Goal: Navigation & Orientation: Find specific page/section

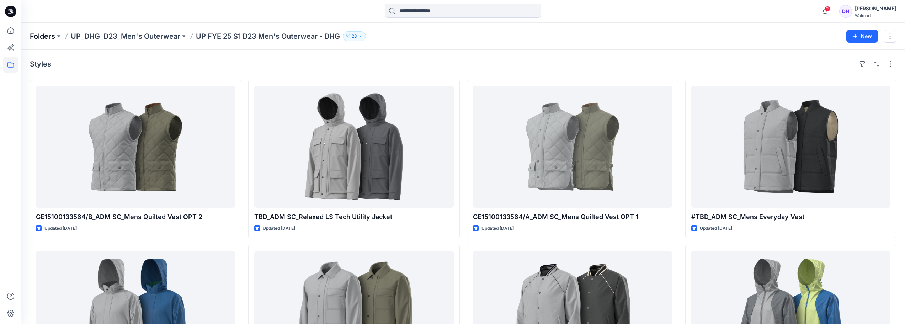
click at [52, 38] on p "Folders" at bounding box center [42, 36] width 25 height 10
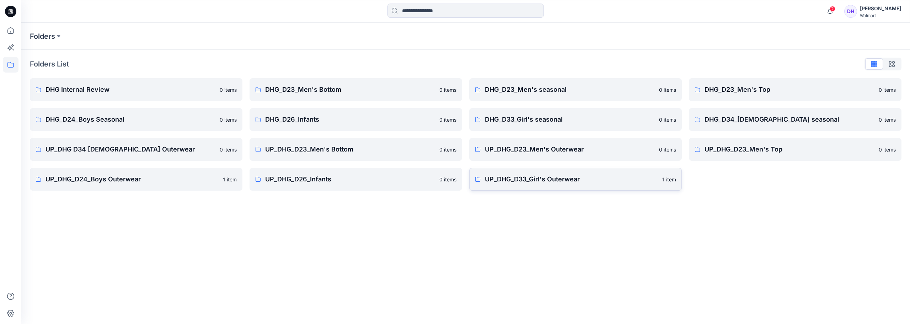
click at [542, 186] on link "UP_DHG_D33_Girl's Outerwear 1 item" at bounding box center [575, 179] width 213 height 23
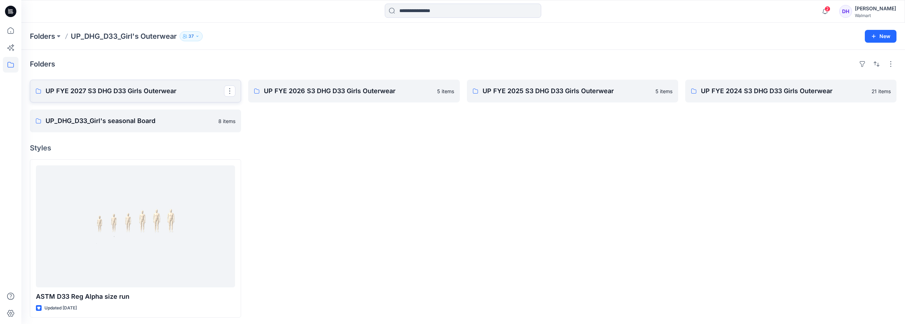
click at [141, 95] on p "UP FYE 2027 S3 DHG D33 Girls Outerwear" at bounding box center [135, 91] width 178 height 10
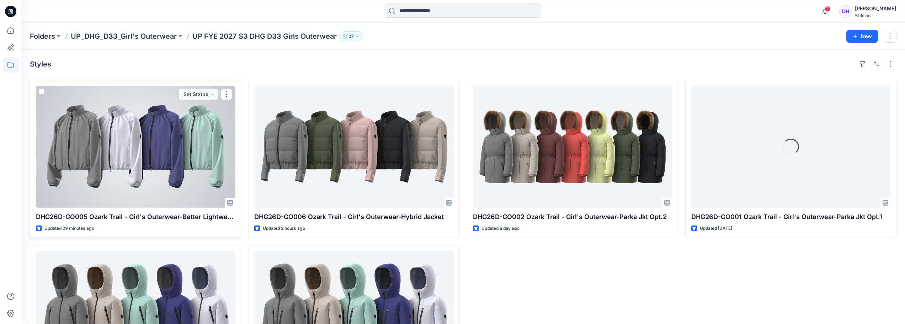
click at [157, 153] on div at bounding box center [135, 147] width 199 height 122
